Goal: Task Accomplishment & Management: Manage account settings

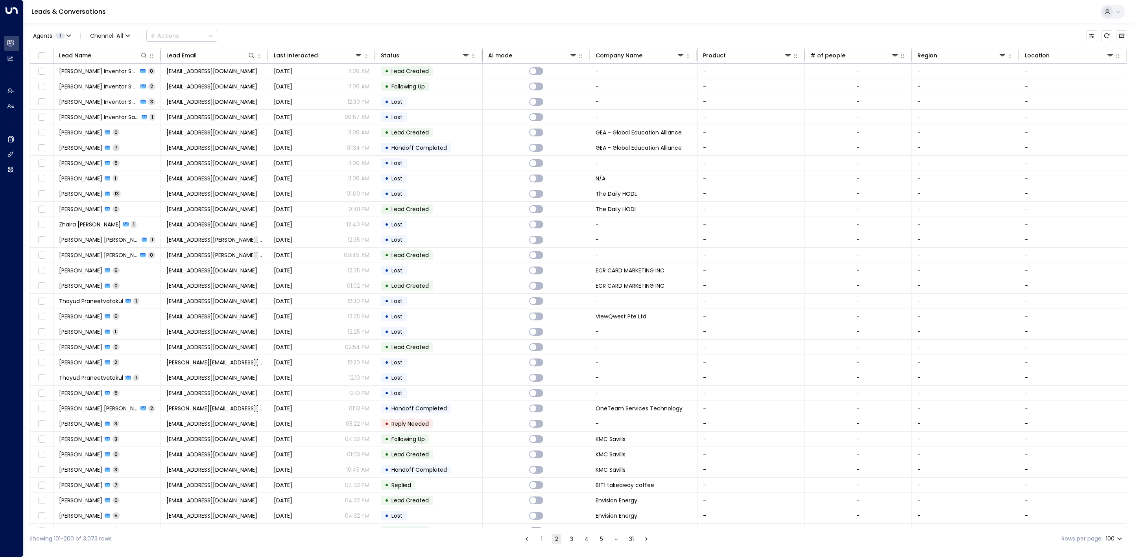
click at [535, 542] on ul "1 2 3 4 5 … 31" at bounding box center [586, 539] width 130 height 10
click at [540, 539] on button "1" at bounding box center [541, 538] width 9 height 9
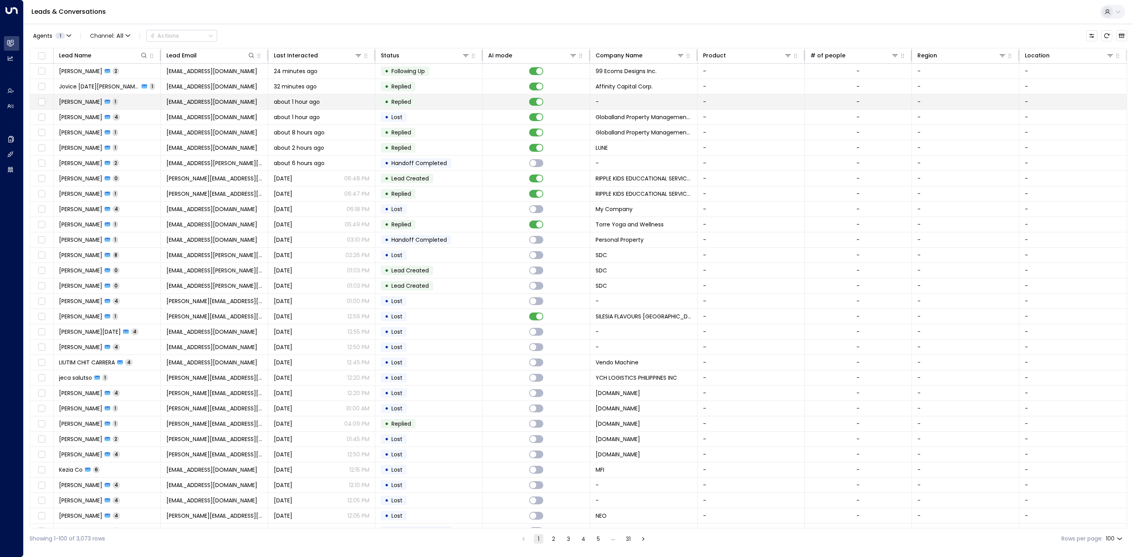
click at [282, 98] on td "about 1 hour ago" at bounding box center [321, 101] width 107 height 15
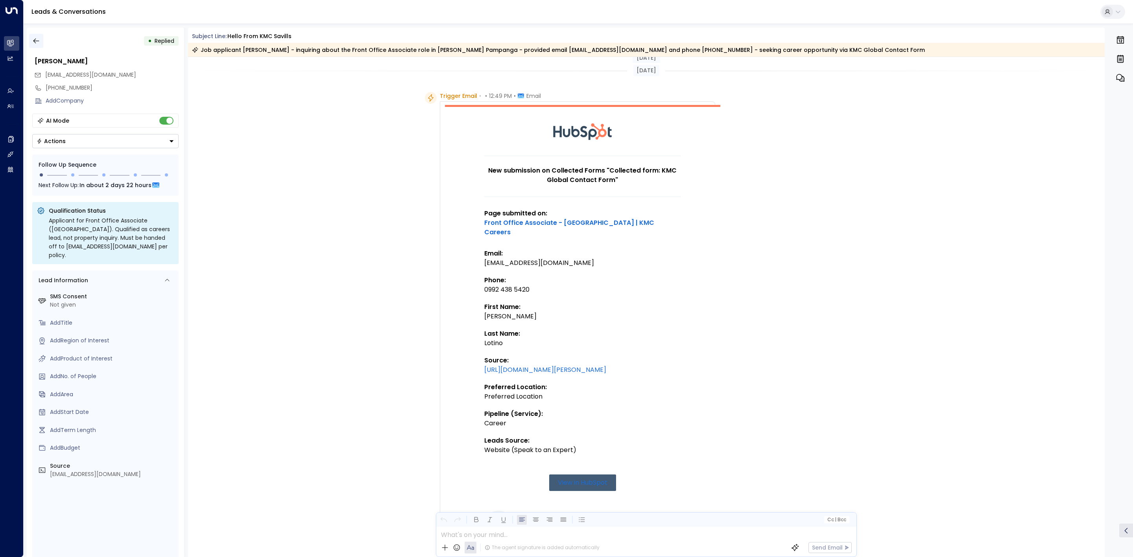
click at [41, 37] on button "button" at bounding box center [36, 41] width 14 height 14
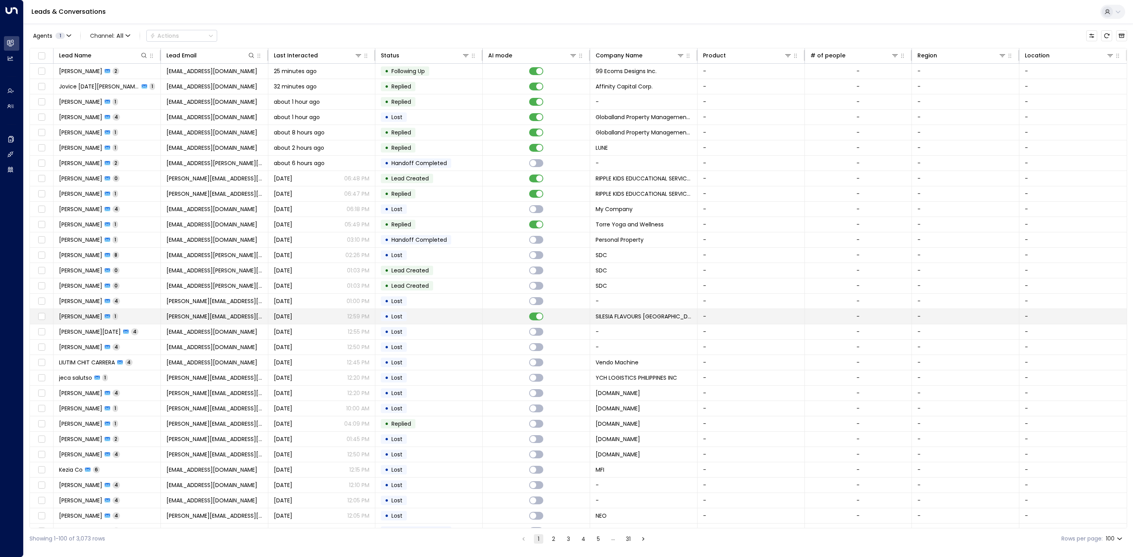
click at [479, 320] on td "• Lost" at bounding box center [428, 316] width 107 height 15
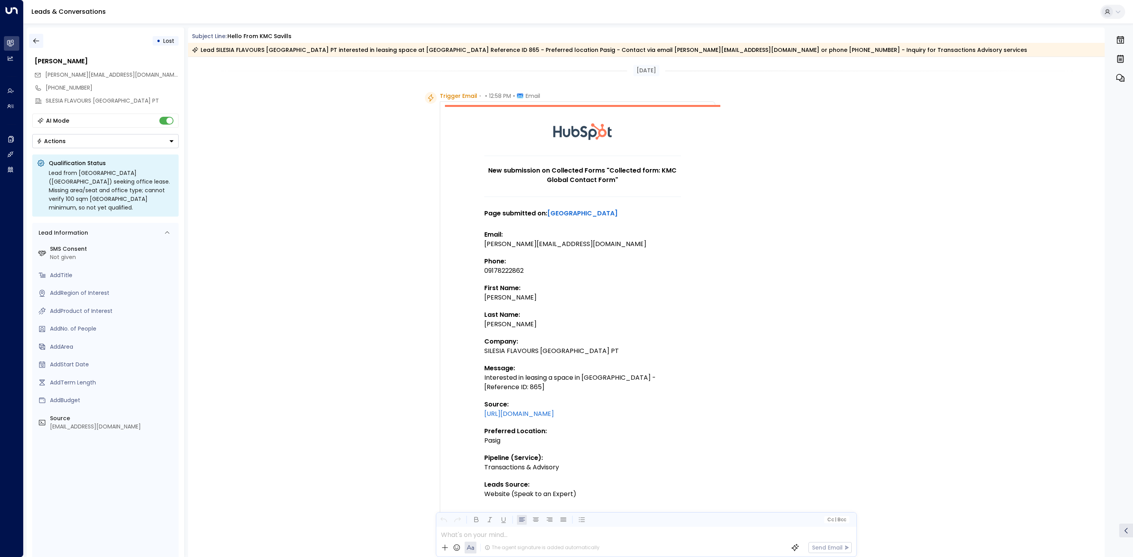
click at [32, 44] on icon "button" at bounding box center [36, 41] width 8 height 8
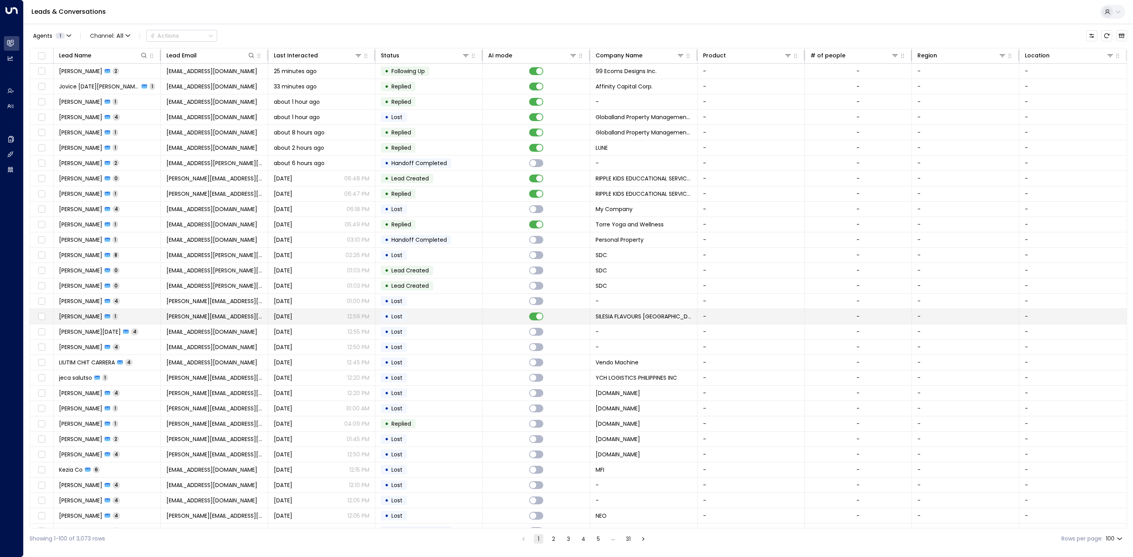
click at [455, 320] on td "• Lost" at bounding box center [428, 316] width 107 height 15
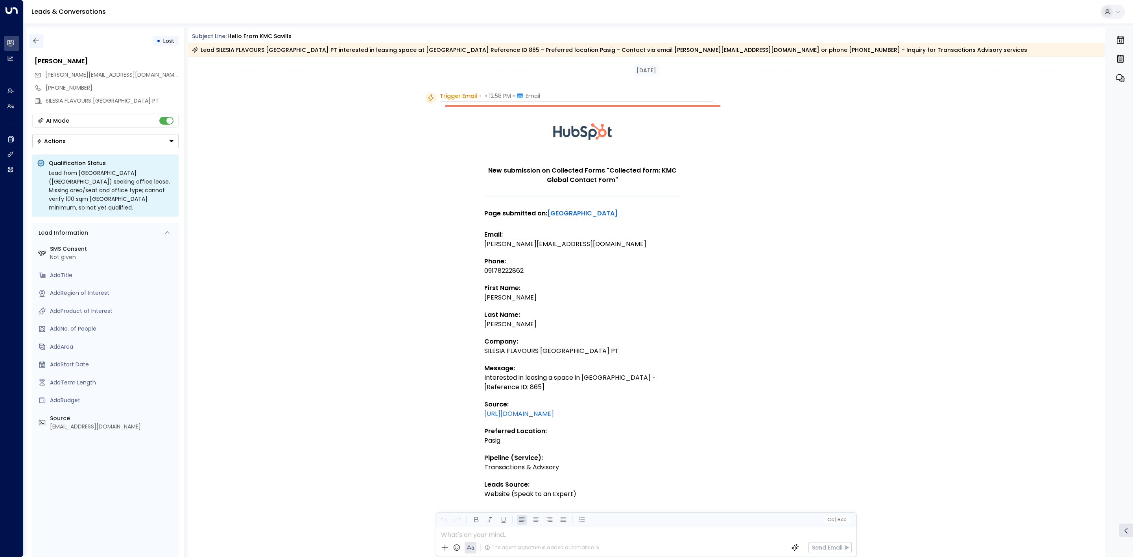
click at [42, 42] on button "button" at bounding box center [36, 41] width 14 height 14
